Goal: Book appointment/travel/reservation

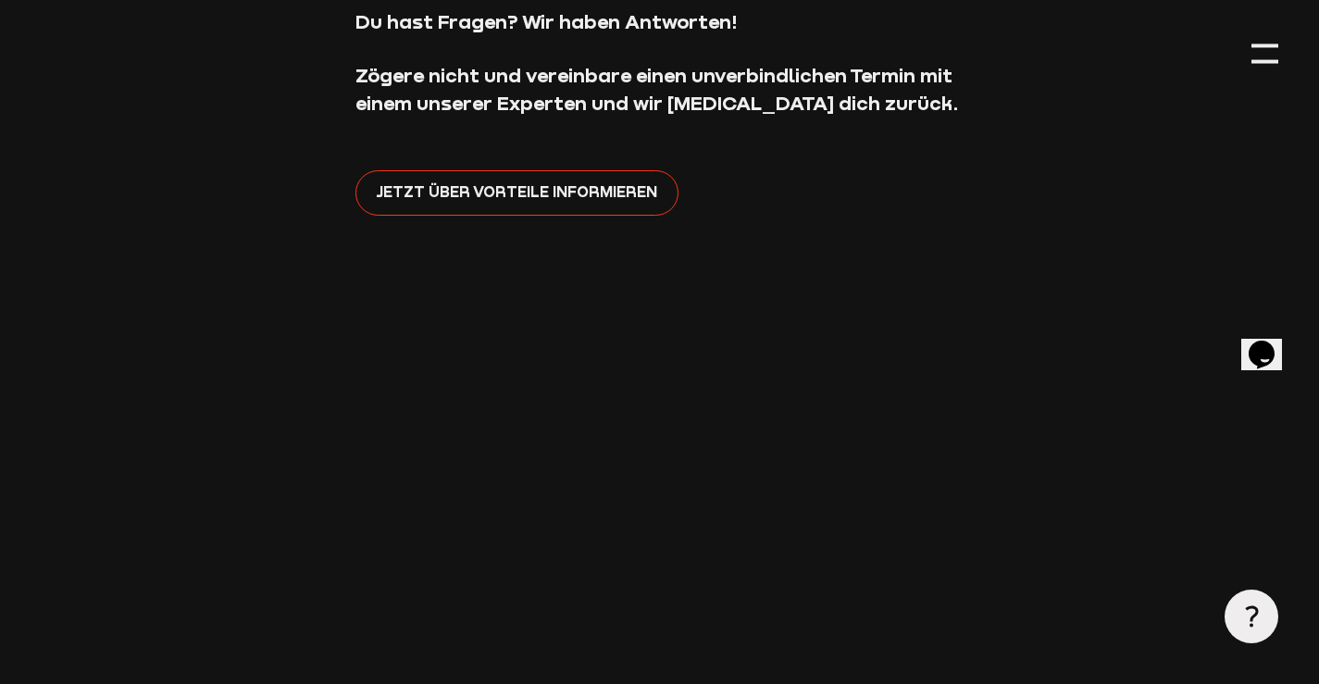
scroll to position [278, 0]
